Goal: Register for event/course

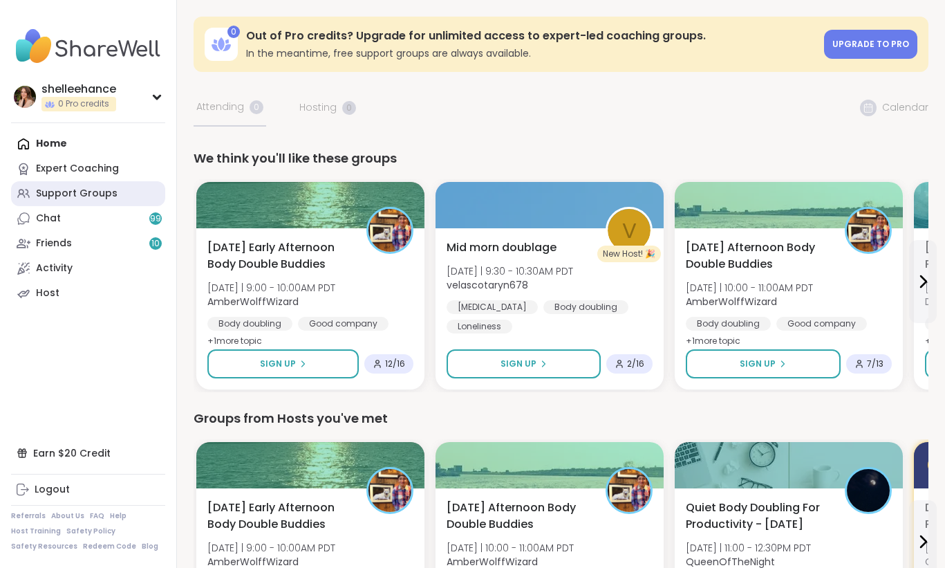
click at [149, 190] on link "Support Groups" at bounding box center [88, 193] width 154 height 25
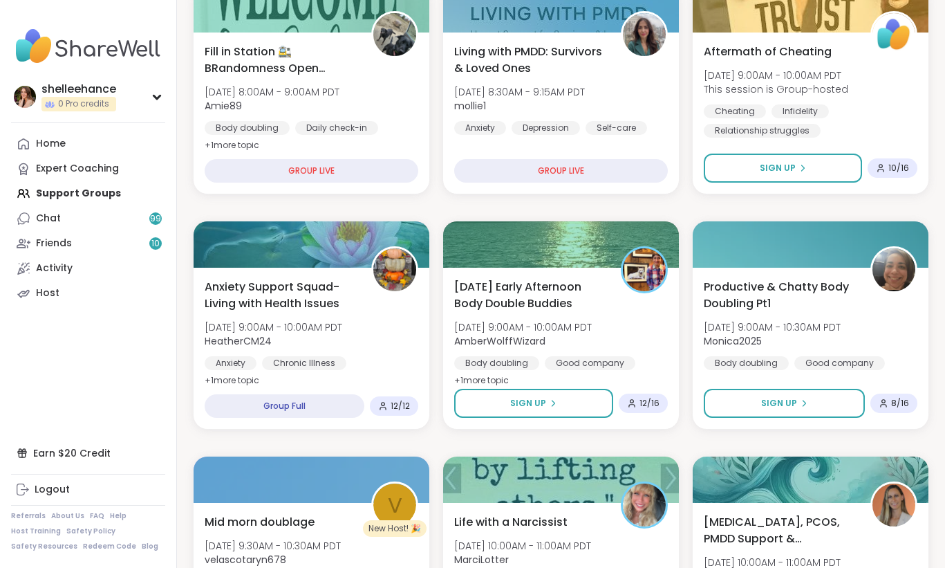
scroll to position [427, 0]
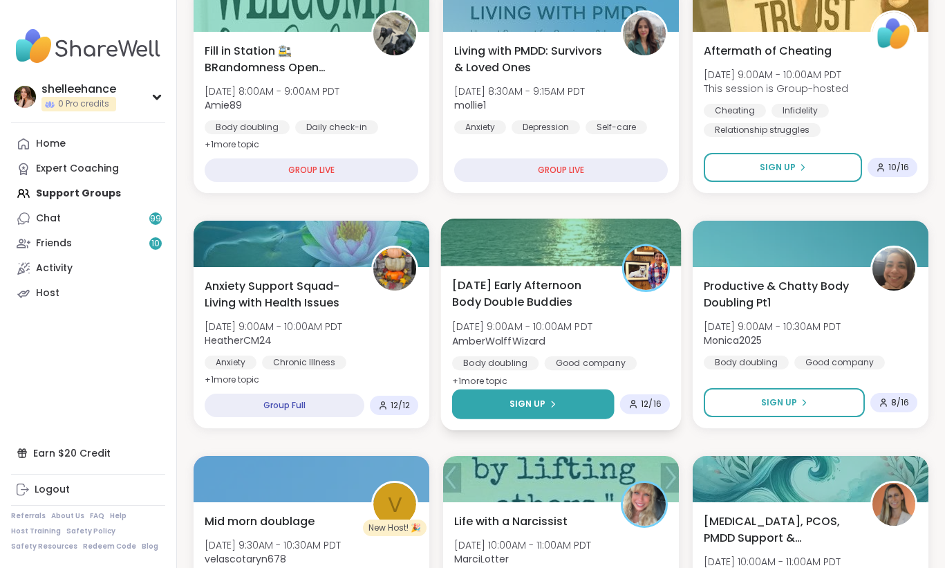
click at [494, 400] on button "Sign Up" at bounding box center [533, 404] width 163 height 30
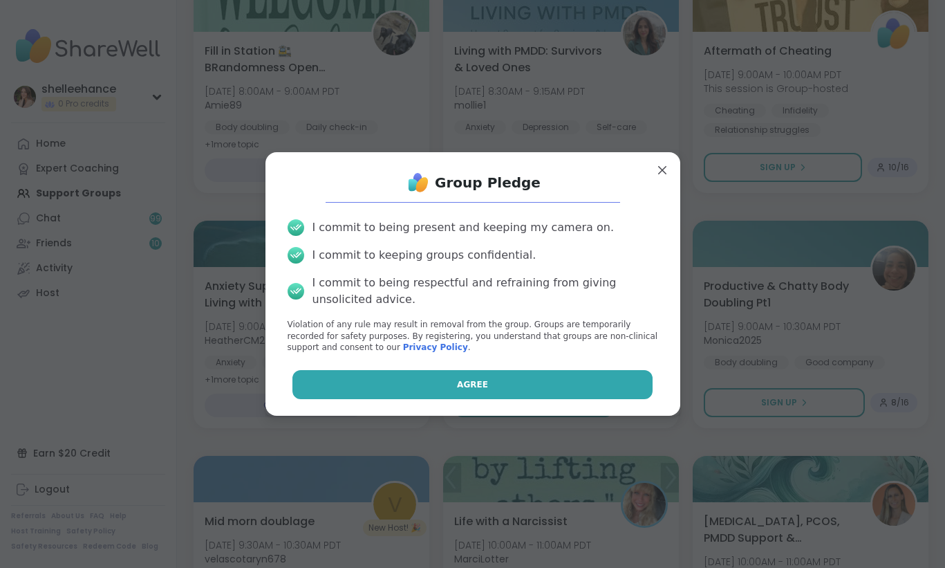
click at [426, 380] on button "Agree" at bounding box center [473, 384] width 360 height 29
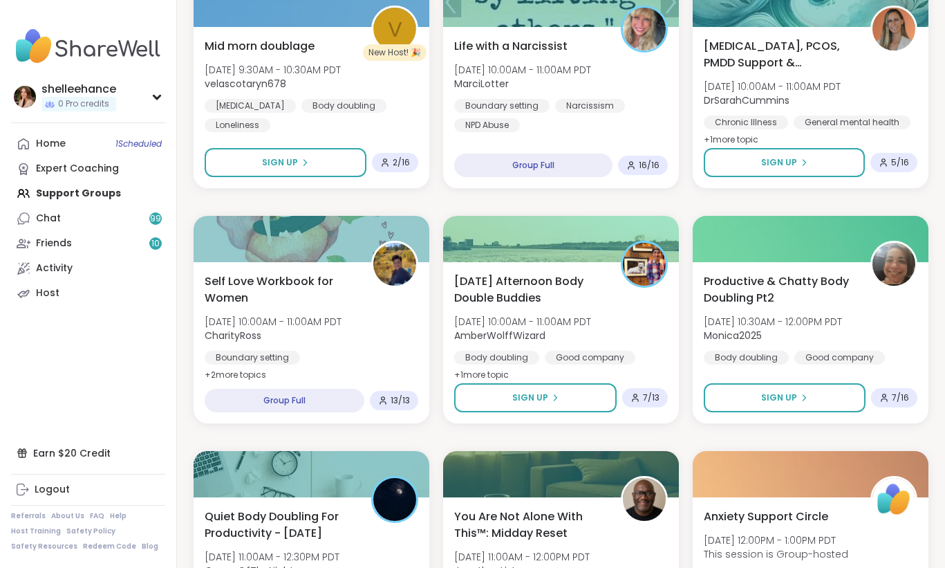
scroll to position [904, 0]
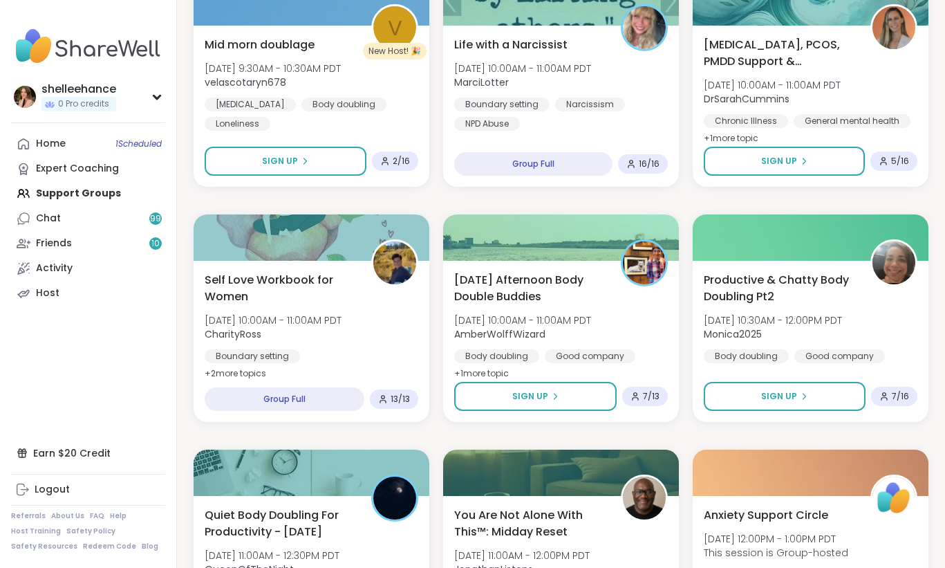
drag, startPoint x: 501, startPoint y: 400, endPoint x: 563, endPoint y: 432, distance: 69.3
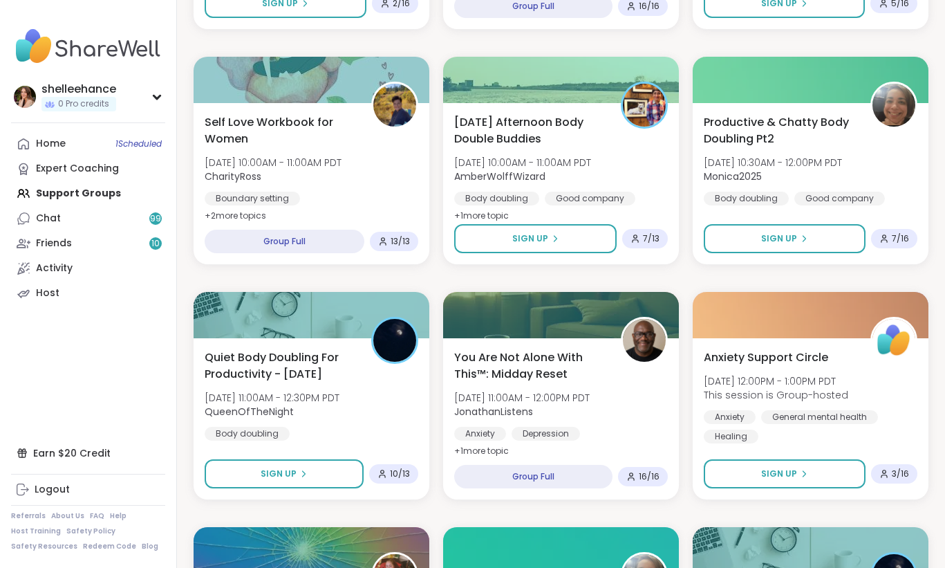
scroll to position [1073, 0]
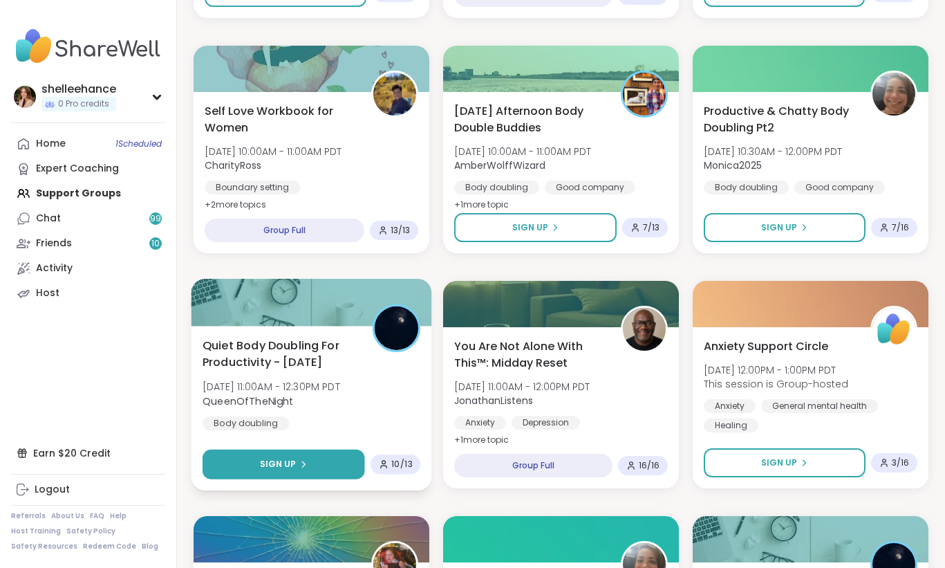
click at [248, 468] on button "Sign Up" at bounding box center [284, 465] width 163 height 30
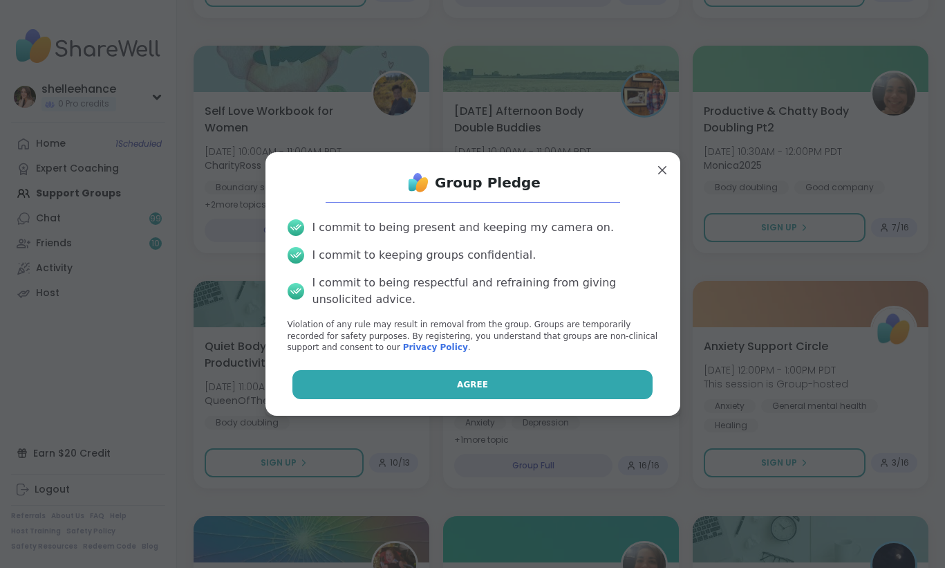
click at [363, 387] on button "Agree" at bounding box center [473, 384] width 360 height 29
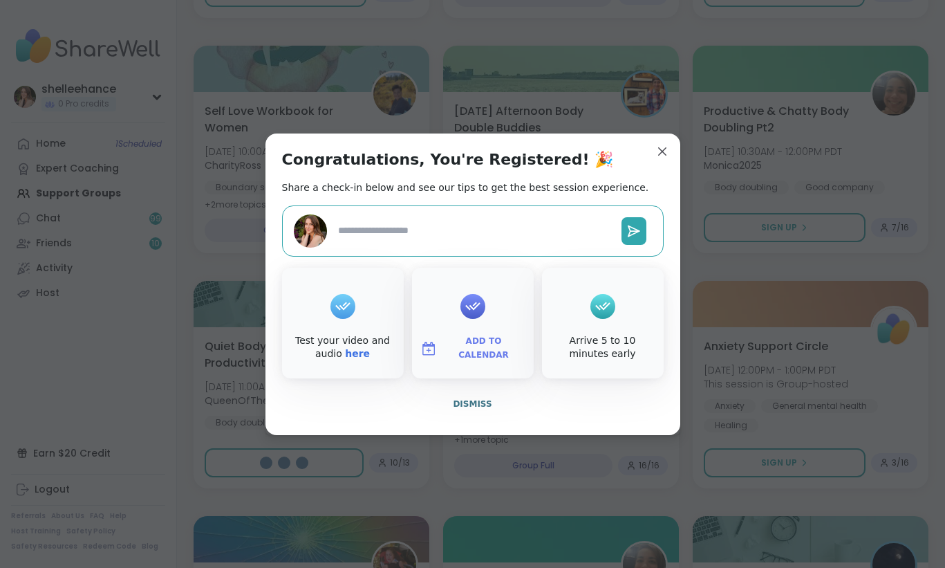
type textarea "*"
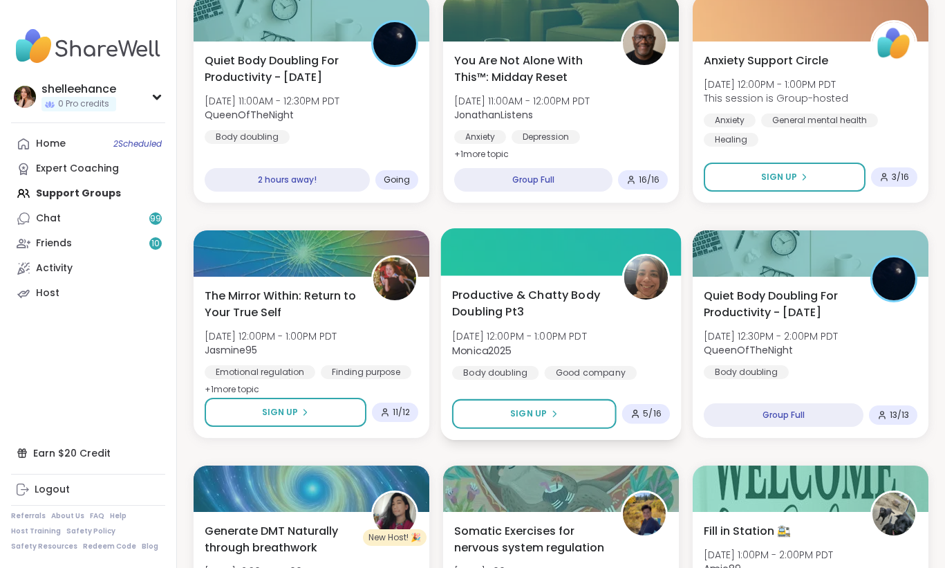
scroll to position [1480, 0]
